Goal: Information Seeking & Learning: Learn about a topic

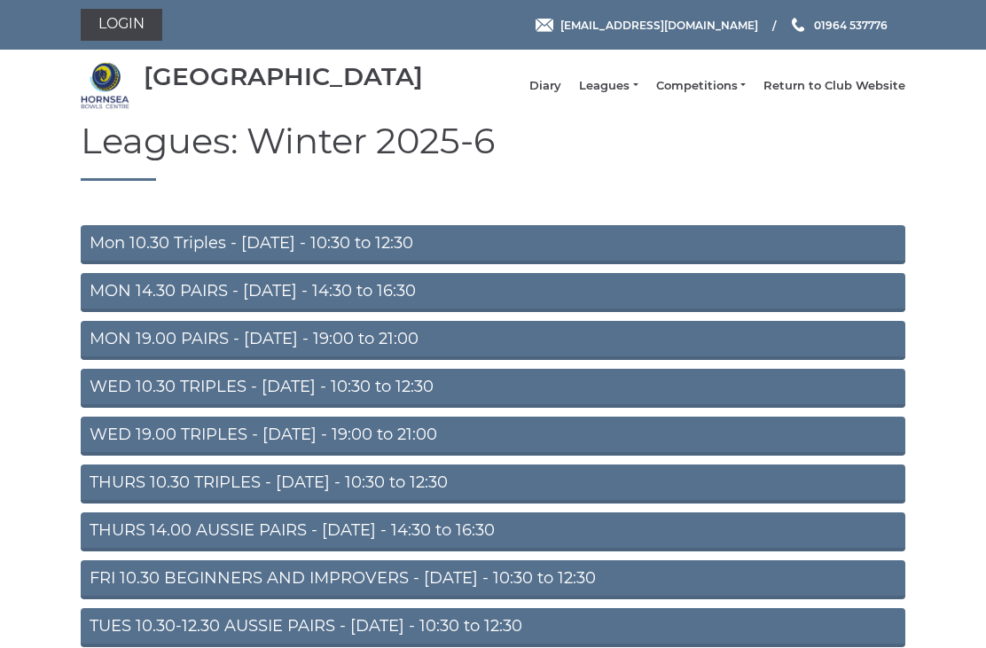
scroll to position [98, 0]
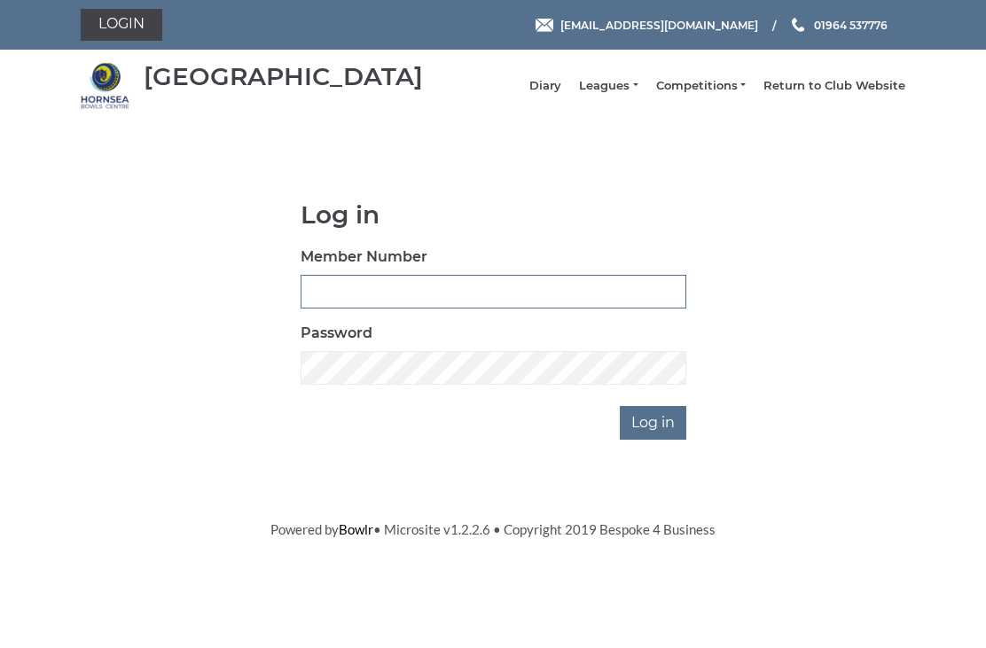
click at [358, 306] on input "Member Number" at bounding box center [494, 292] width 386 height 34
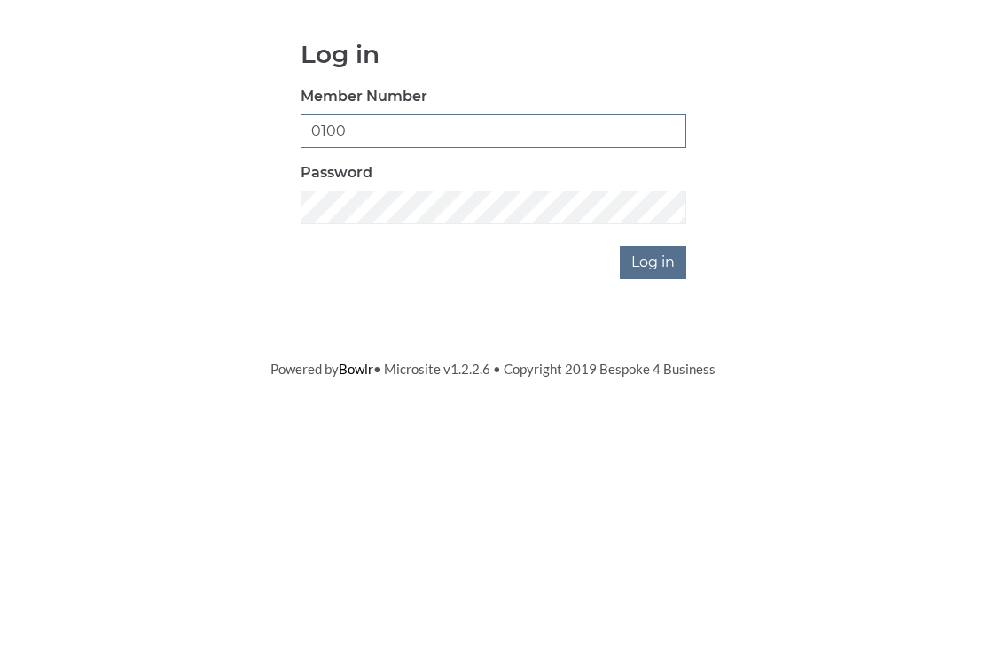
type input "0100"
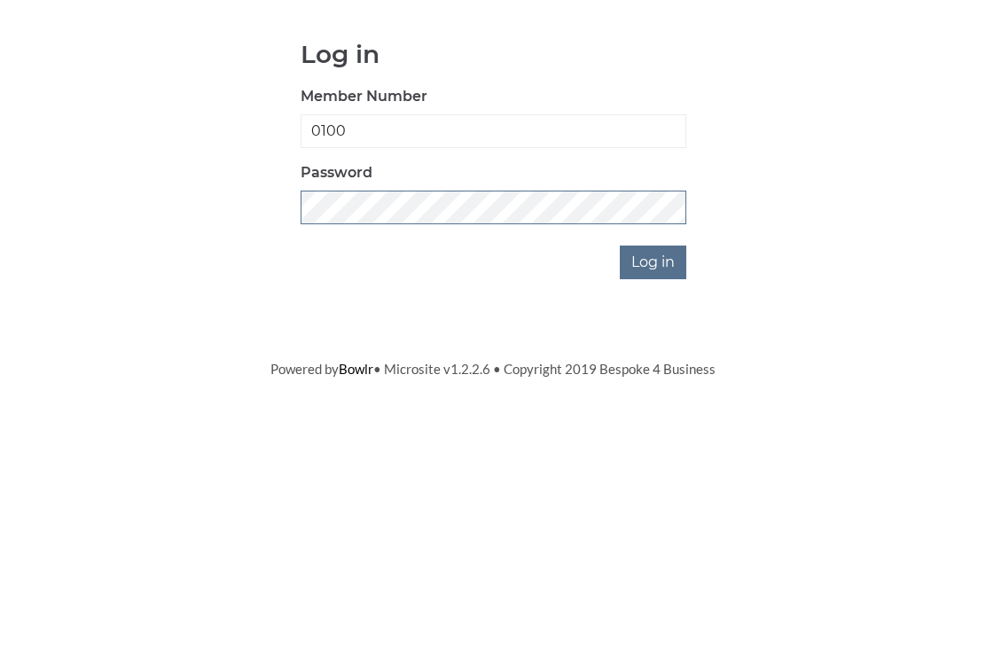
click at [655, 406] on input "Log in" at bounding box center [653, 423] width 67 height 34
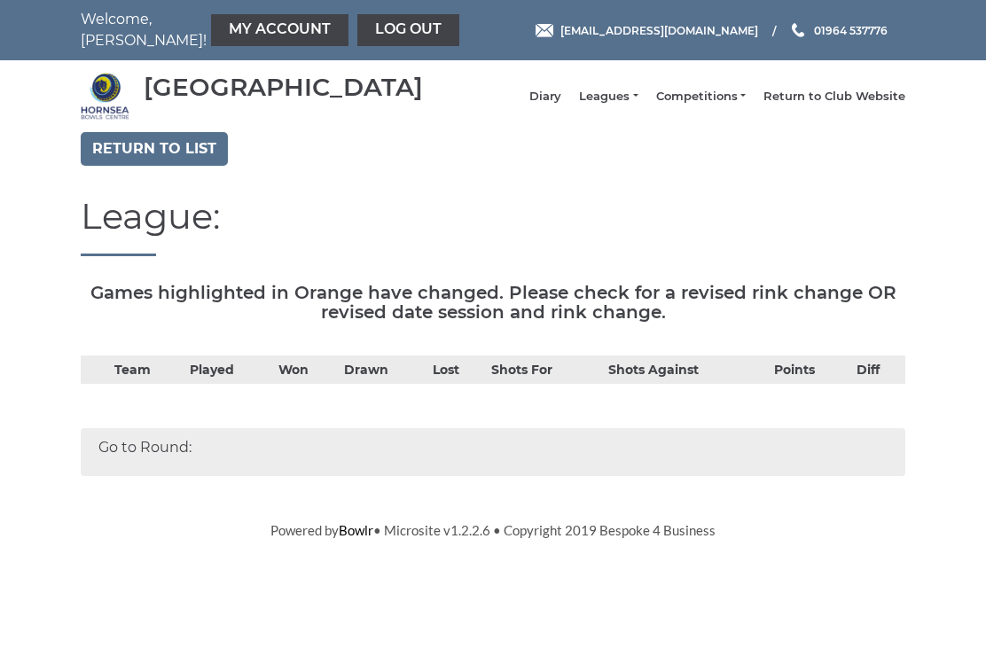
click at [181, 153] on link "Return to list" at bounding box center [154, 149] width 147 height 34
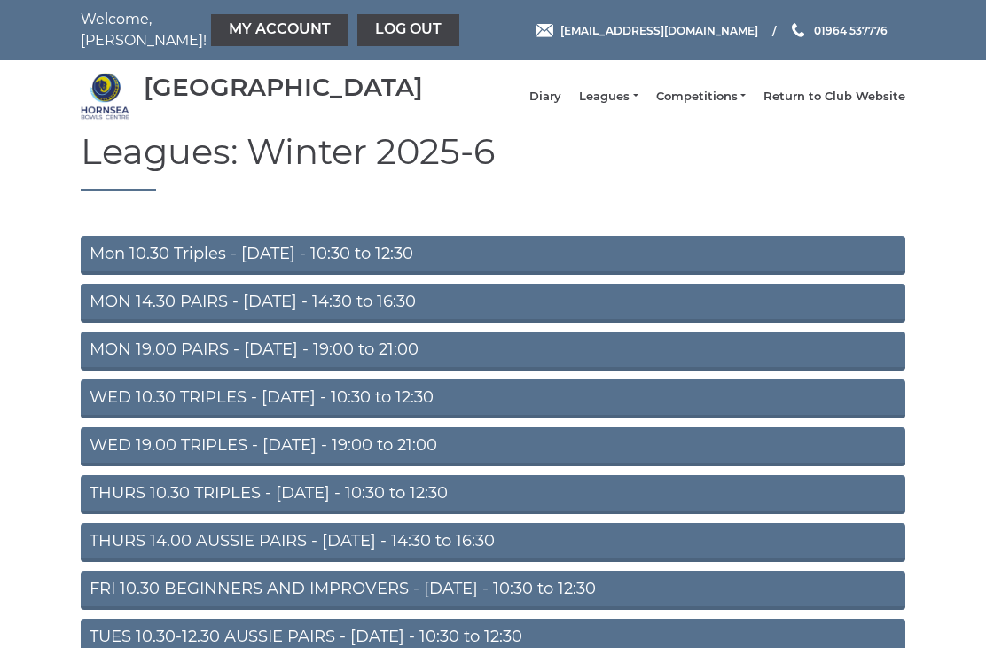
click at [261, 360] on link "MON 19.00 PAIRS - Monday - 19:00 to 21:00" at bounding box center [493, 351] width 825 height 39
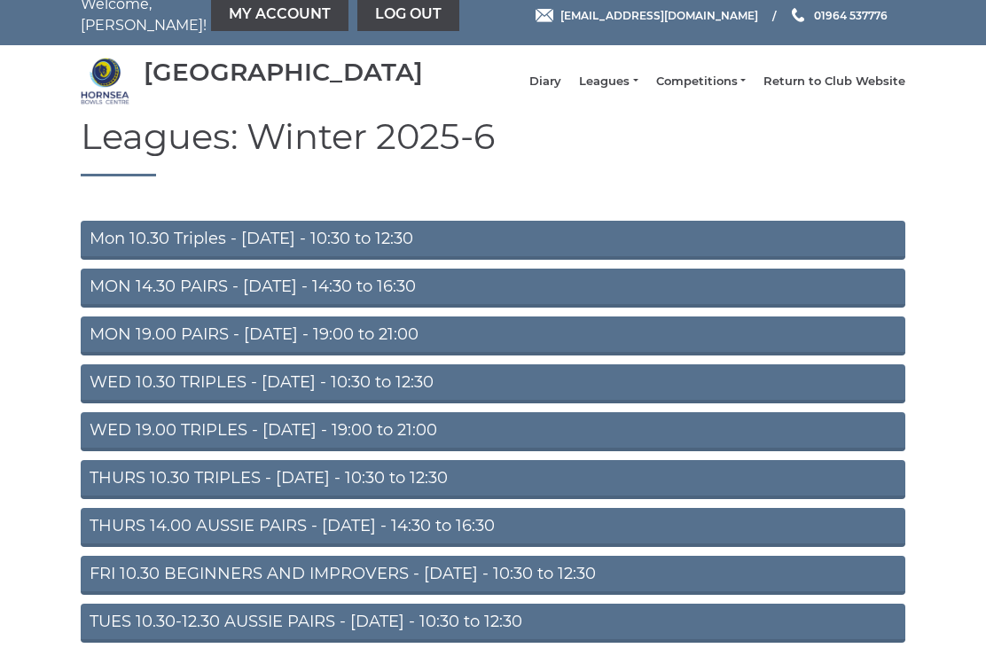
scroll to position [52, 0]
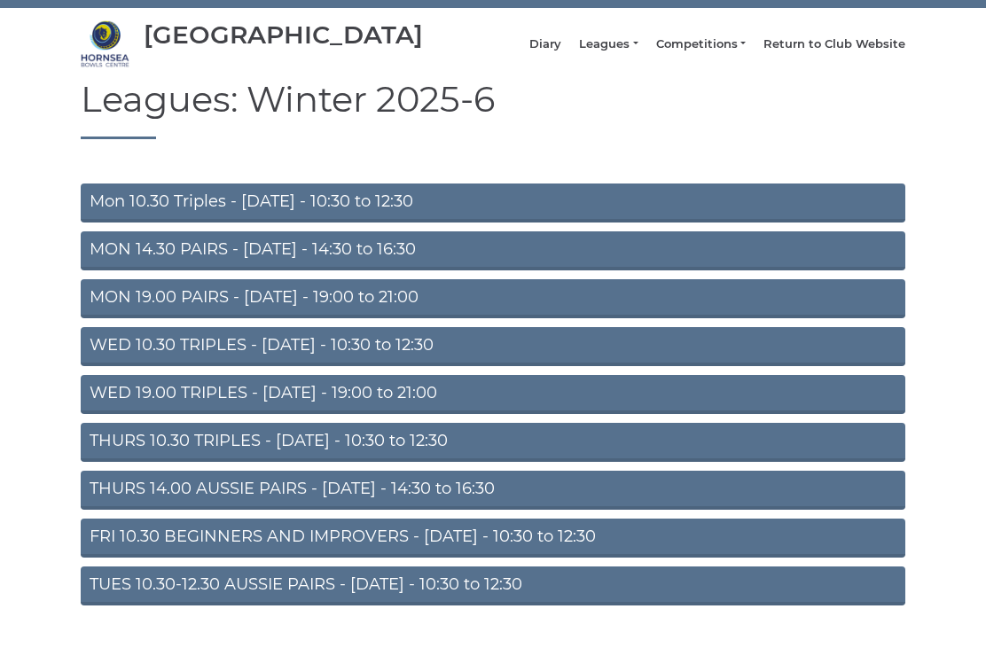
click at [347, 599] on link "TUES 10.30-12.30 AUSSIE PAIRS - [DATE] - 10:30 to 12:30" at bounding box center [493, 586] width 825 height 39
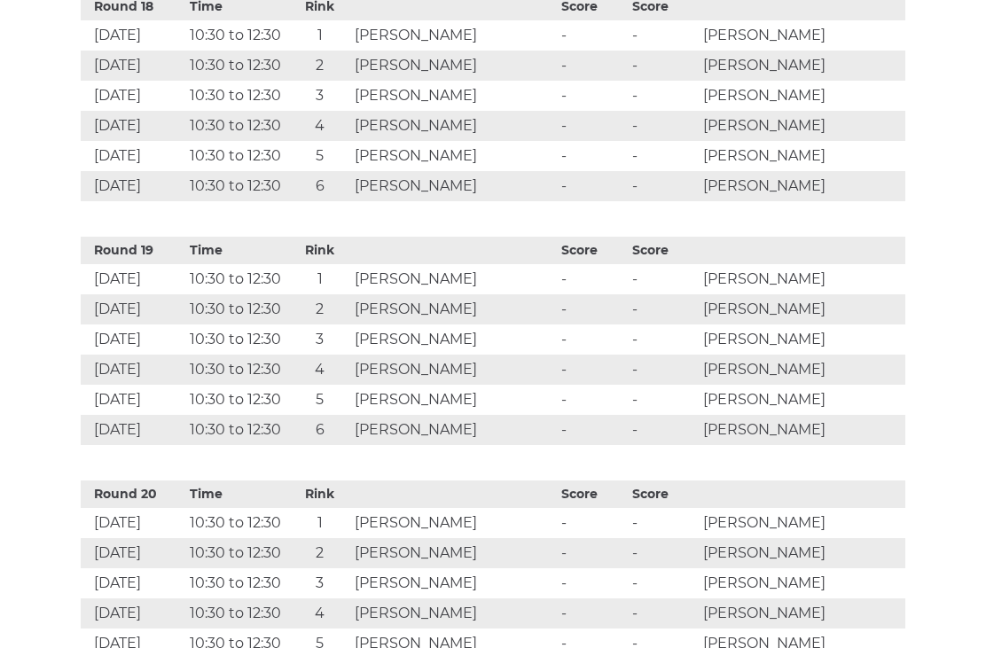
scroll to position [5118, 0]
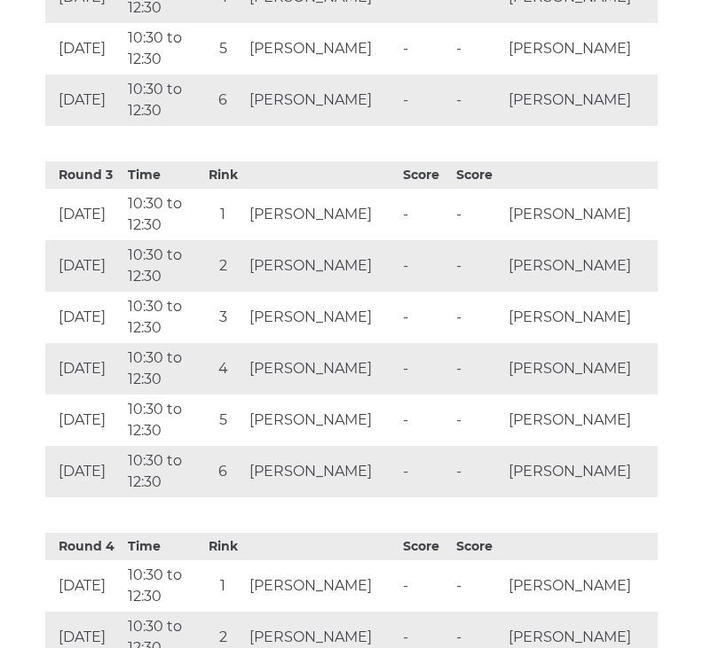
scroll to position [1541, 0]
